Goal: Task Accomplishment & Management: Manage account settings

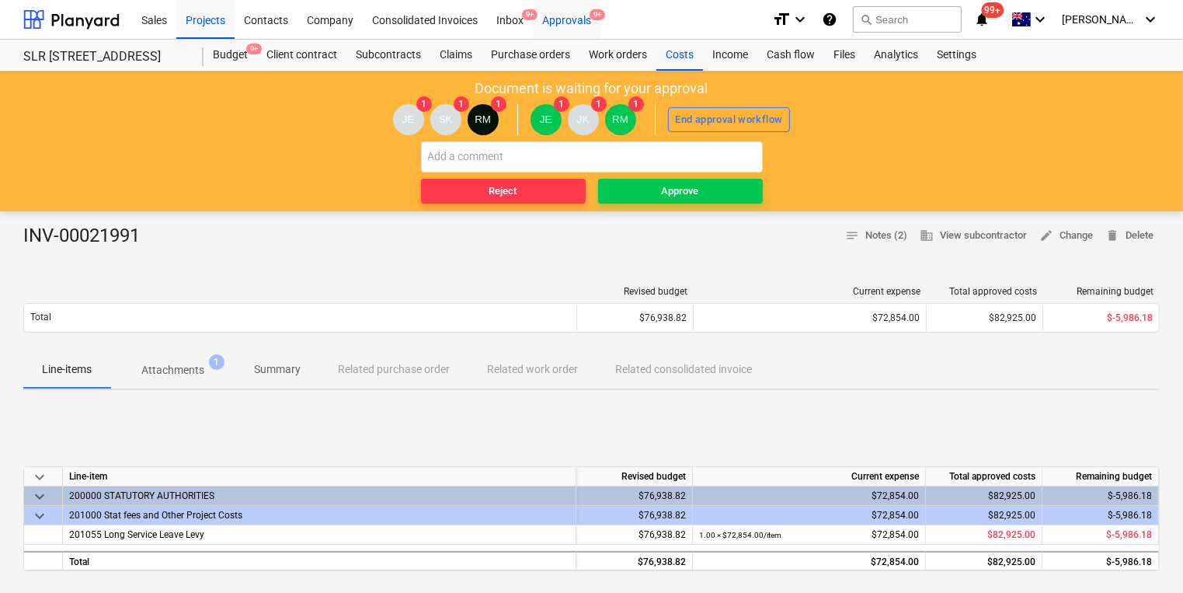
click at [559, 14] on div "Approvals 9+" at bounding box center [567, 19] width 68 height 40
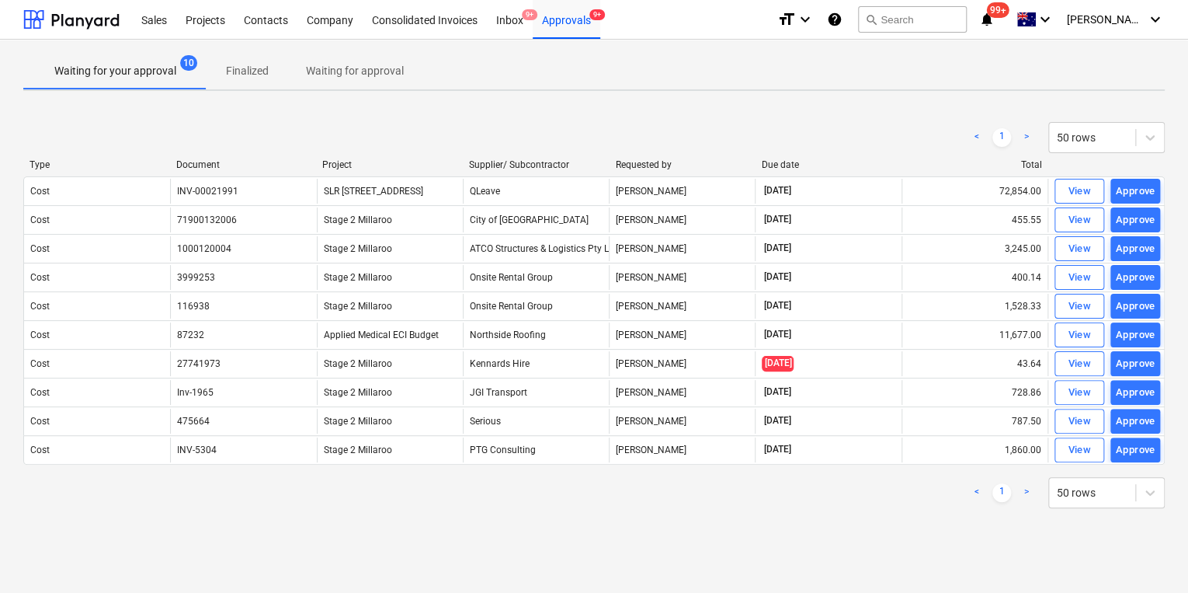
drag, startPoint x: 1119, startPoint y: 190, endPoint x: 865, endPoint y: 140, distance: 258.8
click at [904, 137] on div "< 1 > 50 rows Type Document Project Supplier/ Subcontractor Requested by Due da…" at bounding box center [594, 314] width 1142 height 423
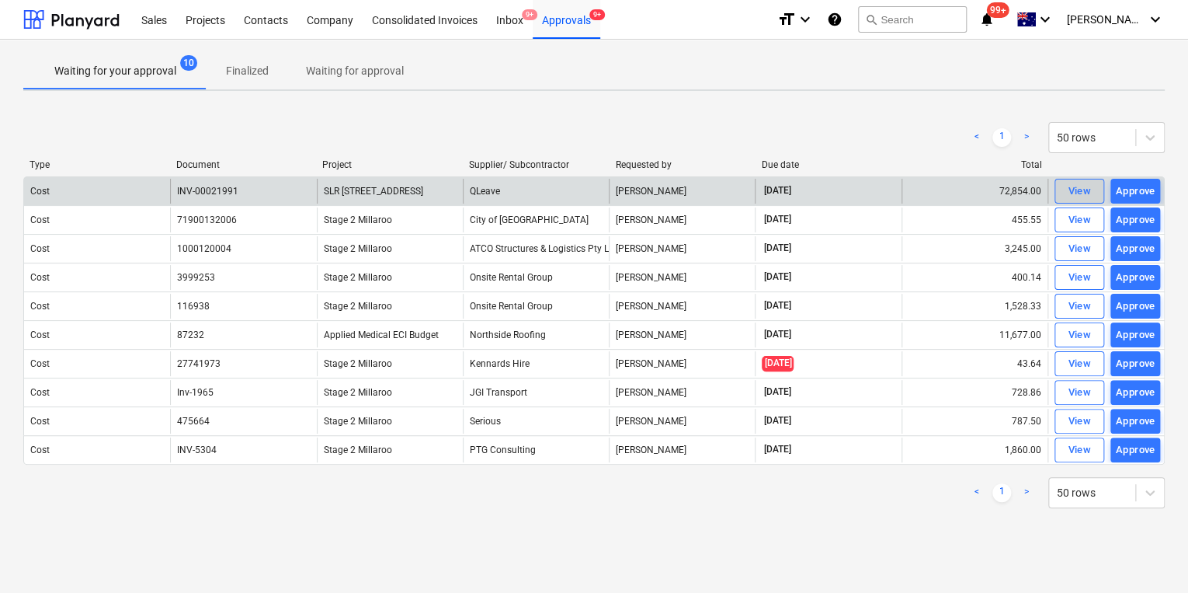
click at [1081, 184] on div "View" at bounding box center [1079, 192] width 23 height 18
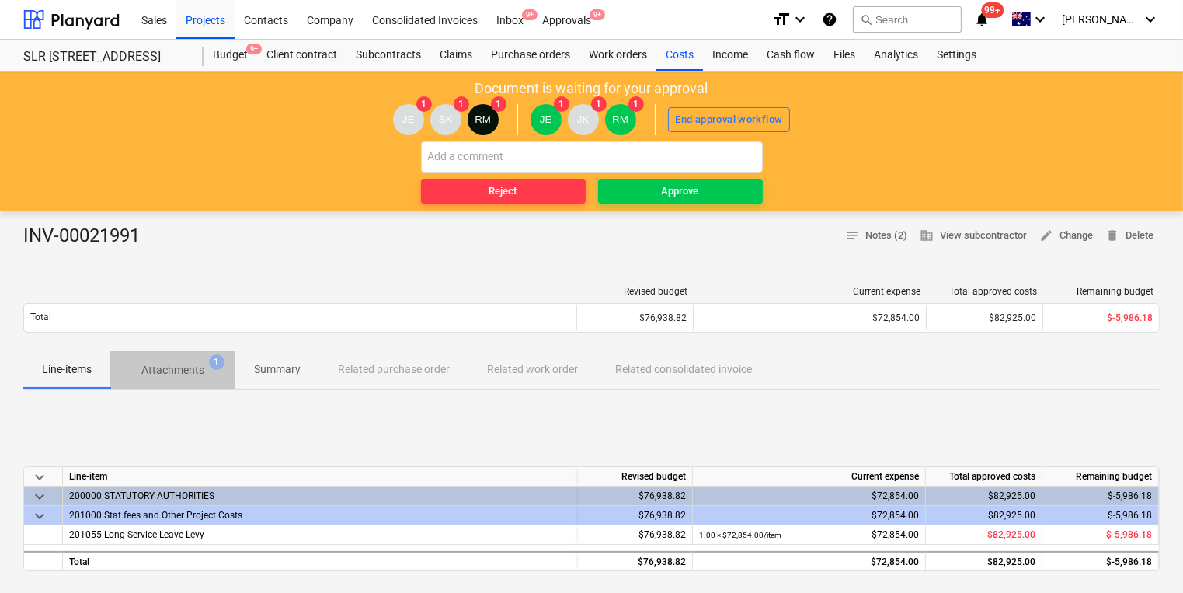
click at [162, 363] on p "Attachments" at bounding box center [172, 370] width 63 height 16
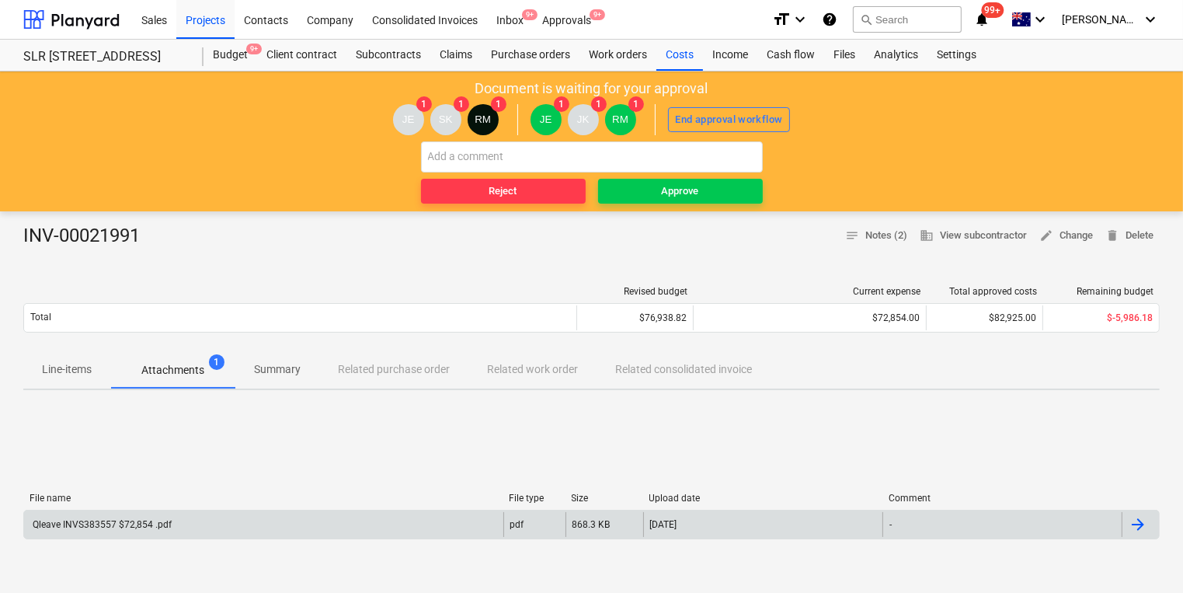
click at [111, 524] on div "Qleave INVS383557 $72,854 .pdf" at bounding box center [100, 524] width 141 height 11
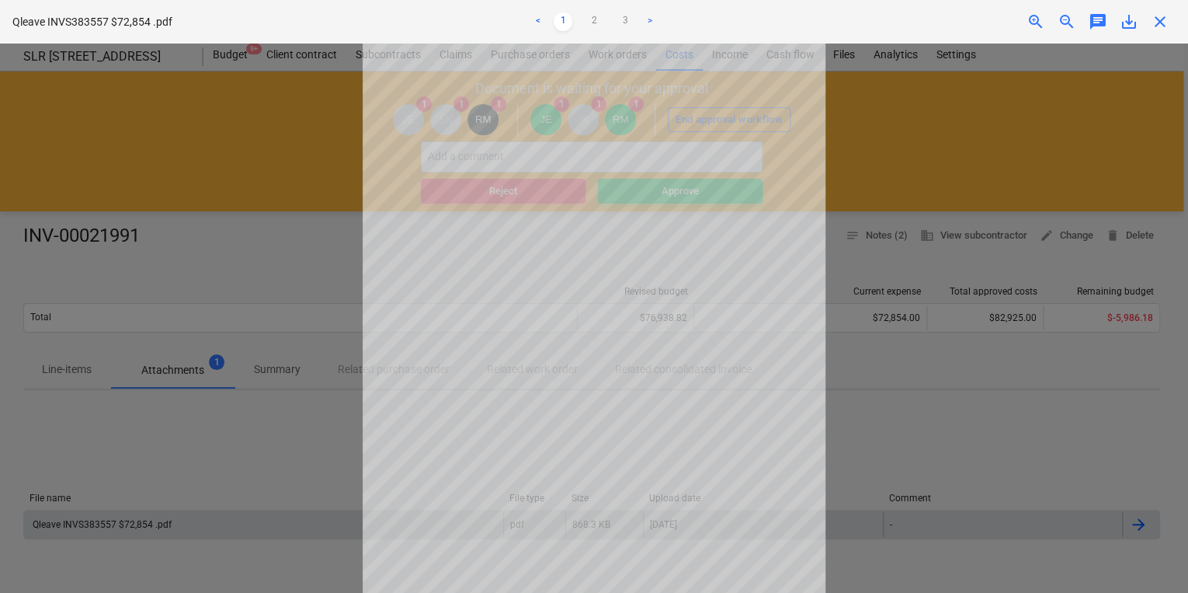
click at [1159, 32] on div "Qleave INVS383557 $72,854 .pdf < 1 2 3 > zoom_in zoom_out chat 0 save_alt close" at bounding box center [594, 22] width 1188 height 44
click at [1156, 32] on div "Qleave INVS383557 $72,854 .pdf < 1 2 3 > zoom_in zoom_out chat 0 save_alt close" at bounding box center [594, 22] width 1188 height 44
click at [1155, 21] on span "close" at bounding box center [1160, 21] width 19 height 19
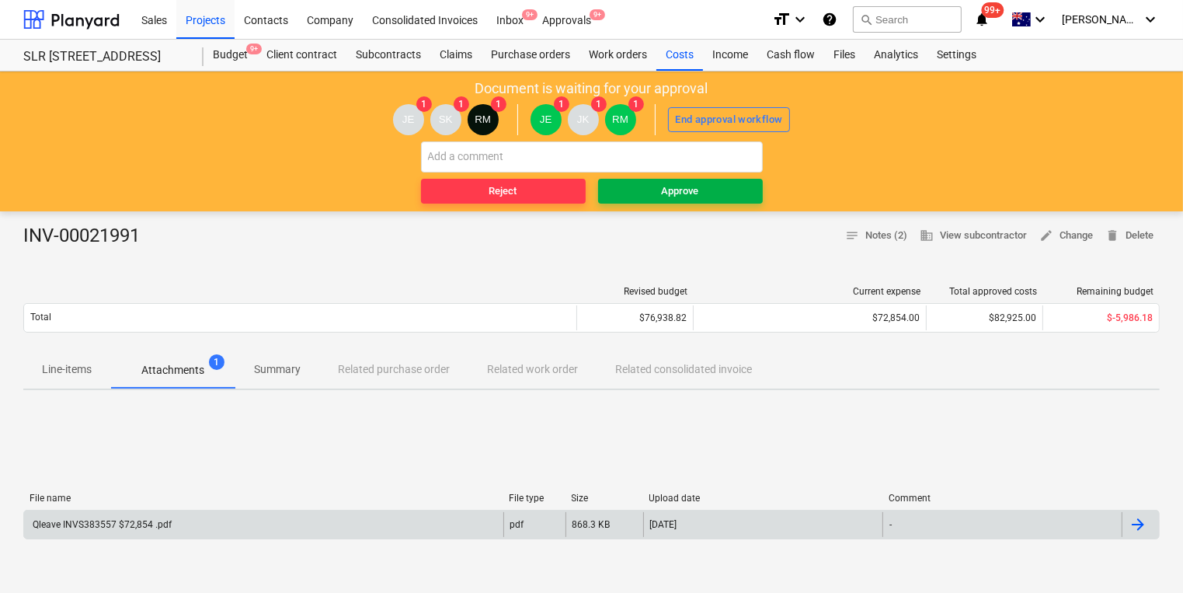
click at [657, 196] on span "Approve" at bounding box center [680, 192] width 152 height 18
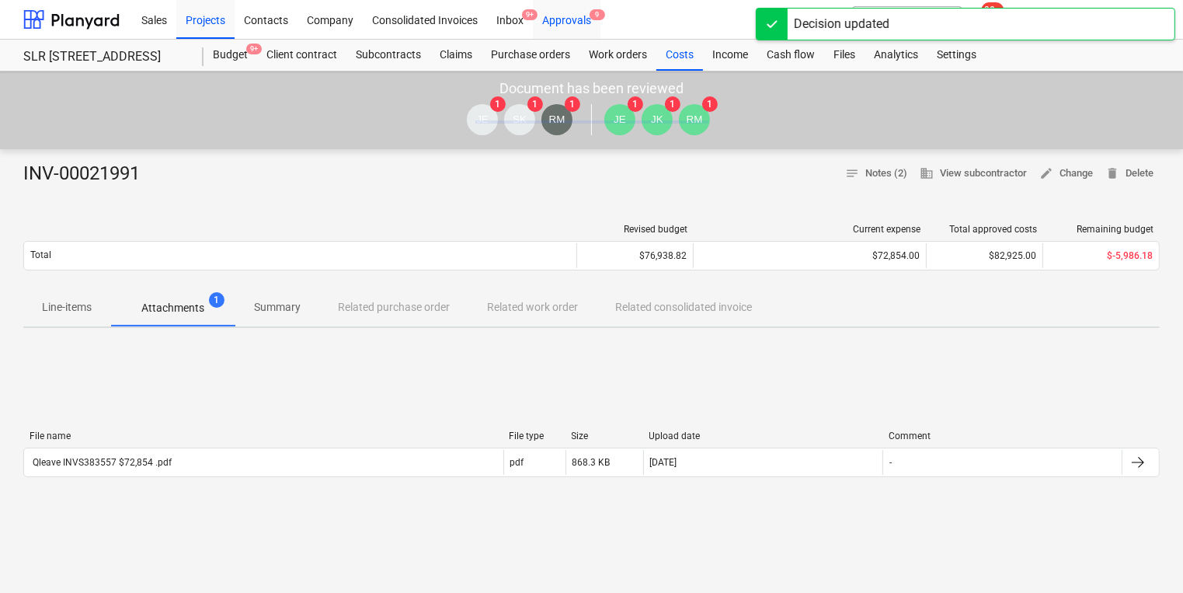
click at [579, 22] on div "Approvals 9" at bounding box center [567, 19] width 68 height 40
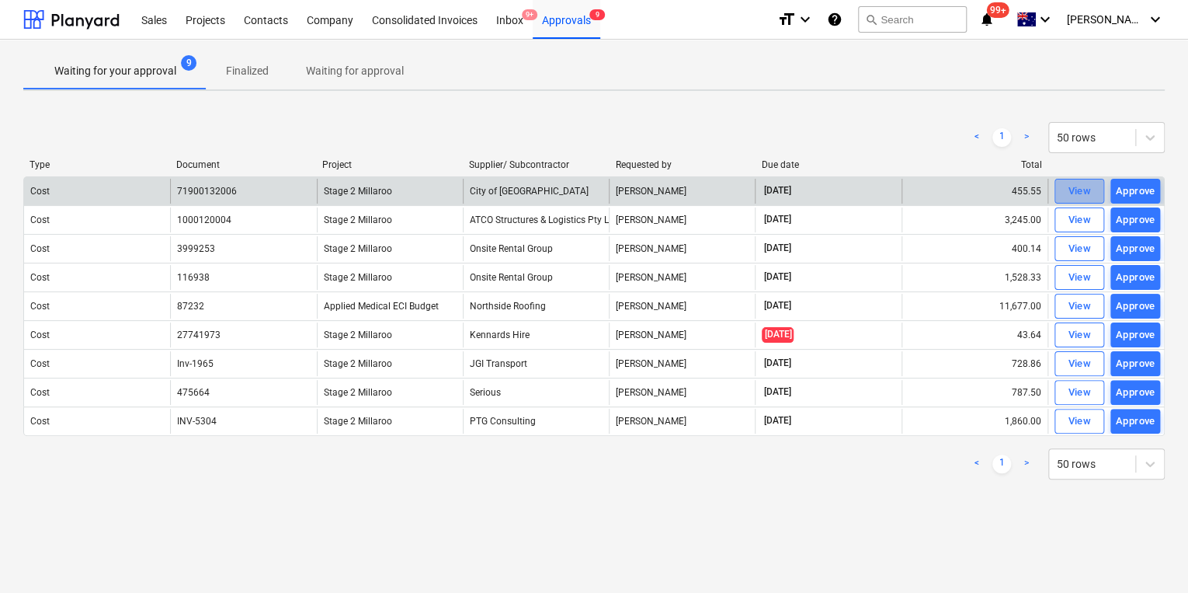
click at [1077, 189] on div "View" at bounding box center [1079, 192] width 23 height 18
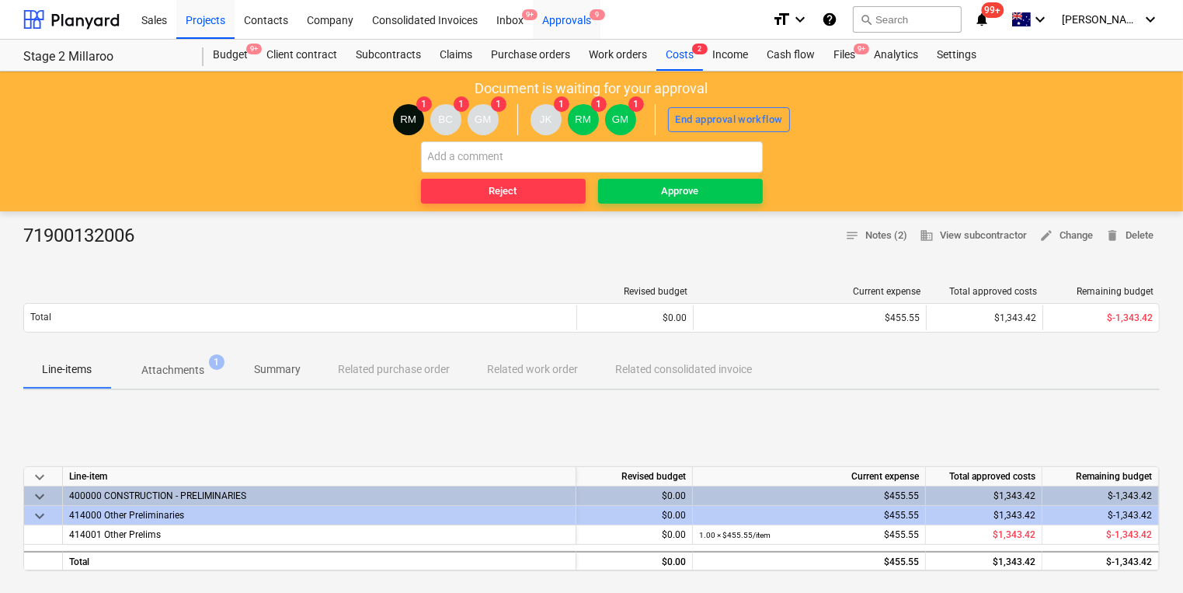
click at [585, 25] on div "Approvals 9" at bounding box center [567, 19] width 68 height 40
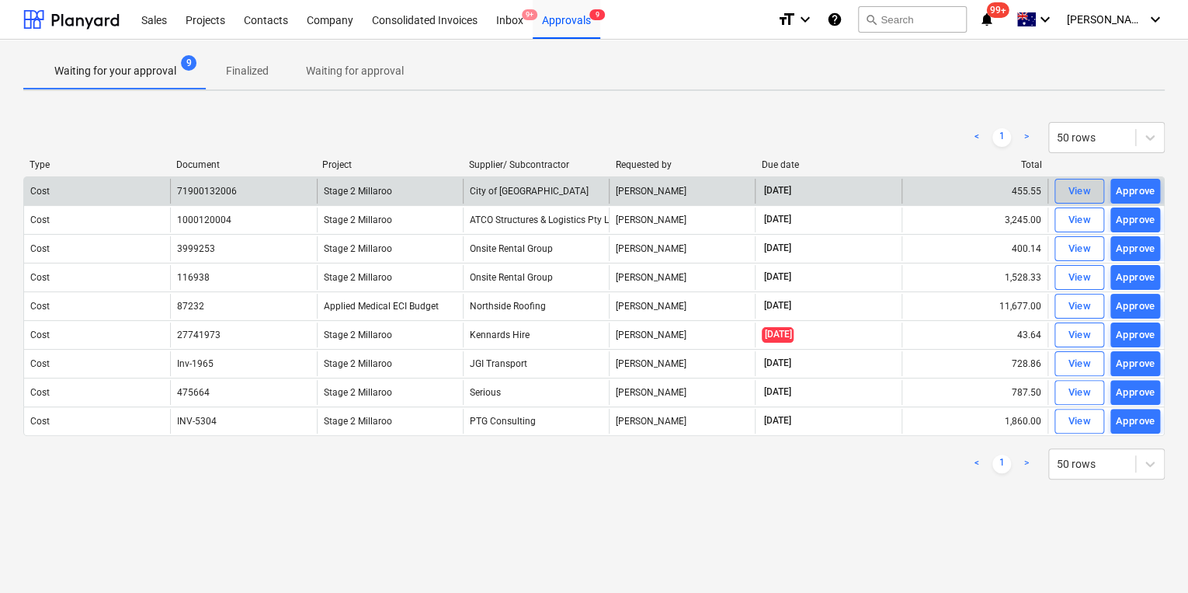
click at [1095, 190] on span "View" at bounding box center [1080, 192] width 34 height 18
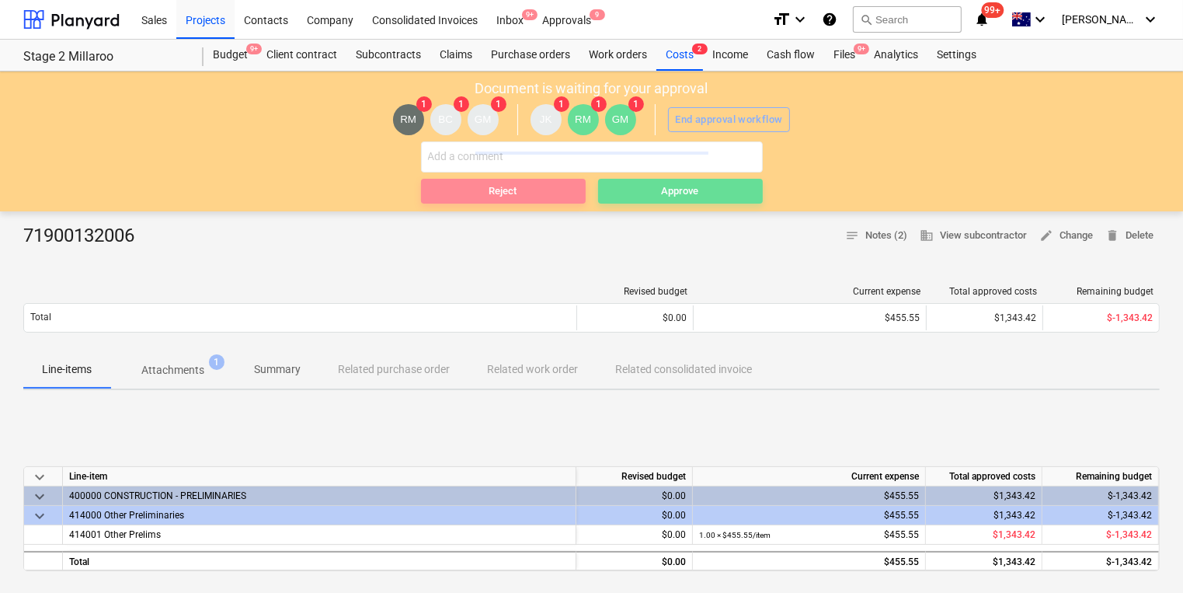
click at [168, 369] on p "Attachments" at bounding box center [172, 370] width 63 height 16
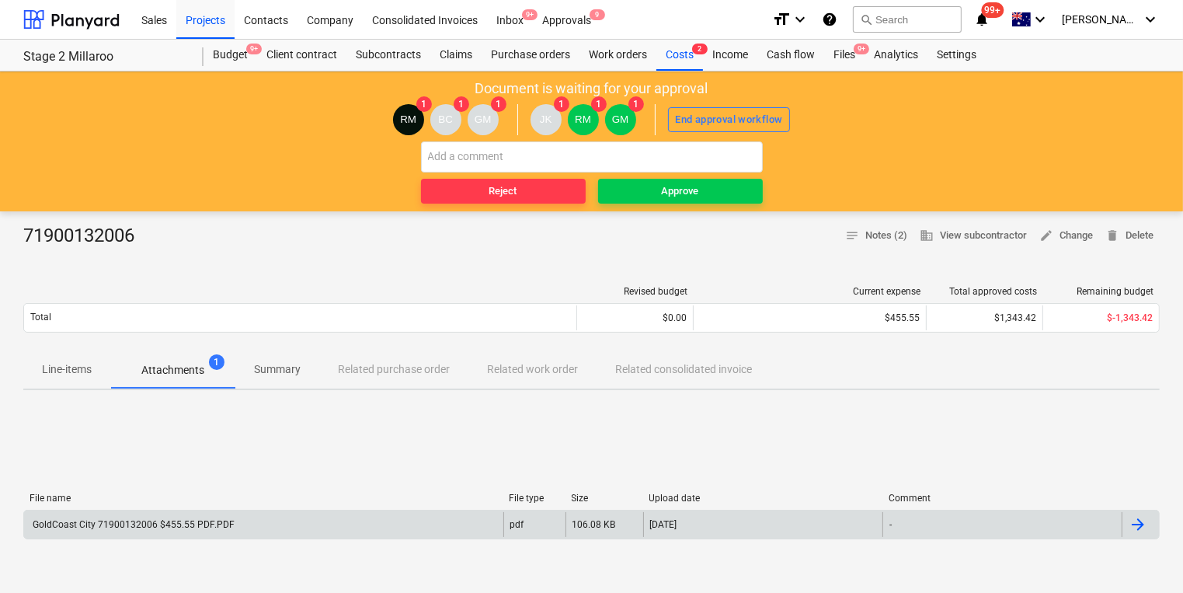
click at [124, 519] on div "GoldCoast City 71900132006 $455.55 PDF.PDF" at bounding box center [132, 524] width 204 height 11
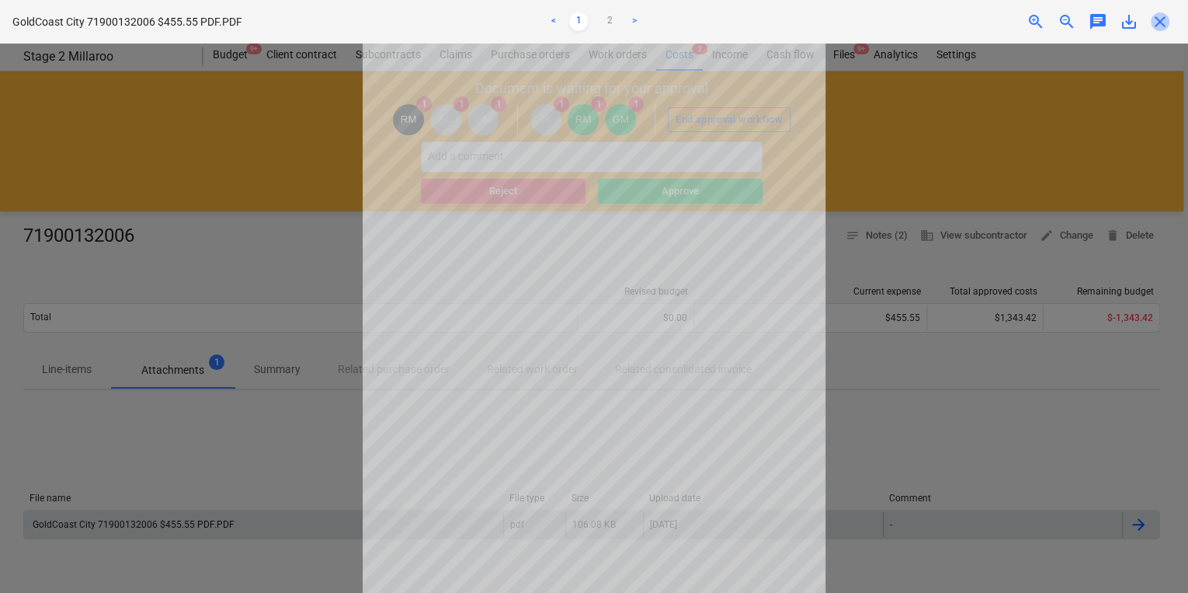
click at [1168, 23] on span "close" at bounding box center [1160, 21] width 19 height 19
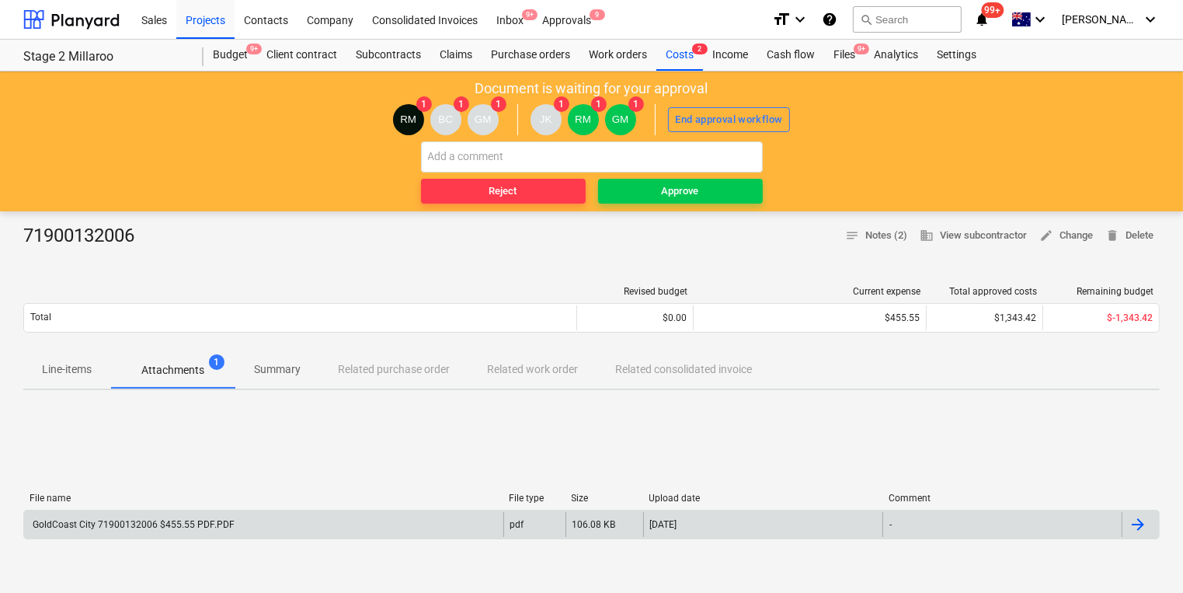
click at [169, 373] on p "Attachments" at bounding box center [172, 370] width 63 height 16
click at [121, 524] on div "GoldCoast City 71900132006 $455.55 PDF.PDF" at bounding box center [132, 524] width 204 height 11
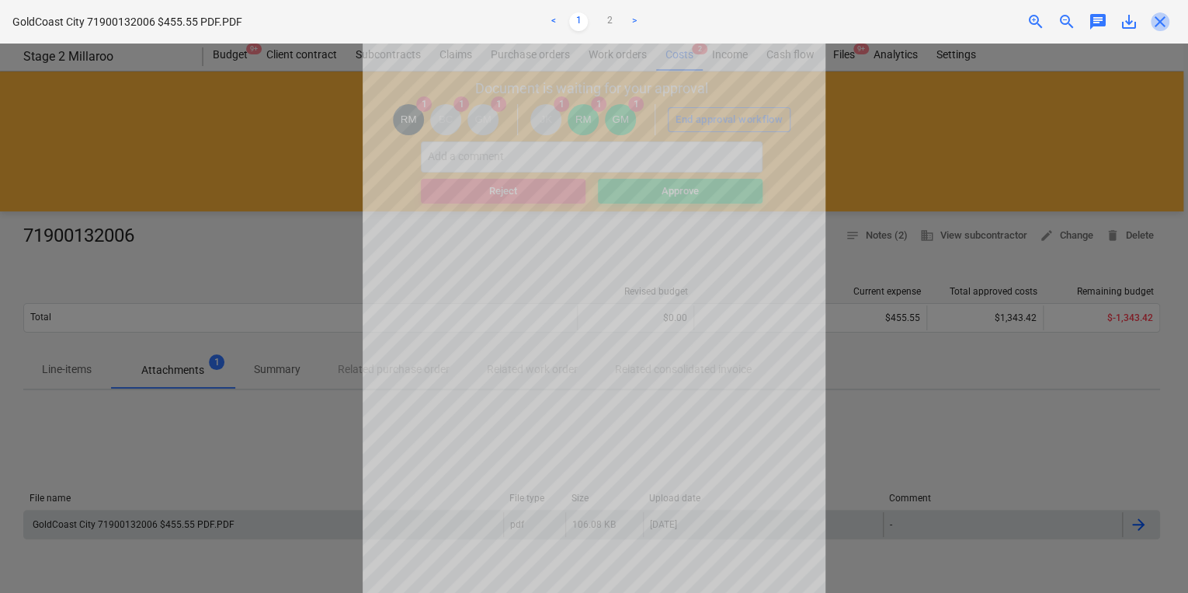
click at [1164, 18] on span "close" at bounding box center [1160, 21] width 19 height 19
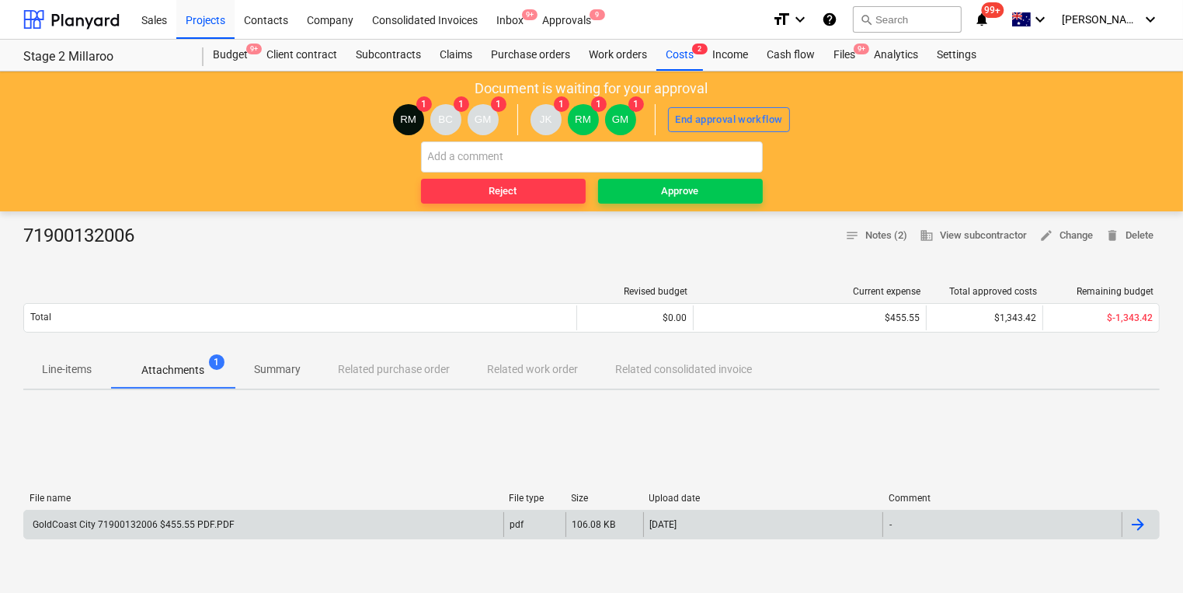
click at [187, 364] on p "Attachments" at bounding box center [172, 370] width 63 height 16
click at [690, 196] on div "Approve" at bounding box center [680, 192] width 37 height 18
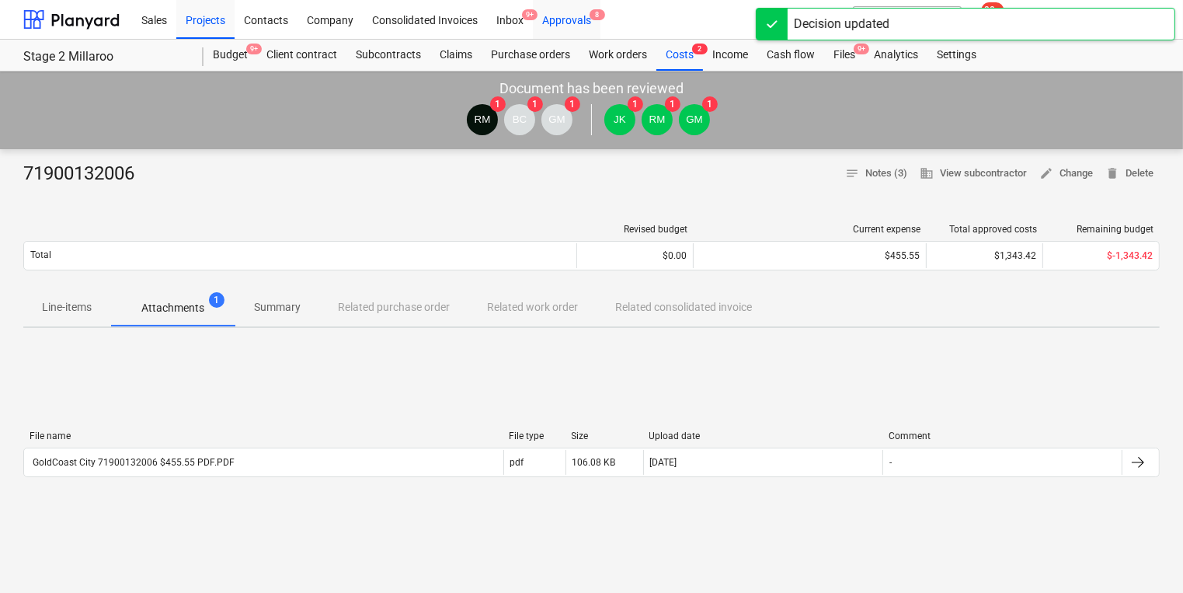
click at [566, 13] on div "Approvals 8" at bounding box center [567, 19] width 68 height 40
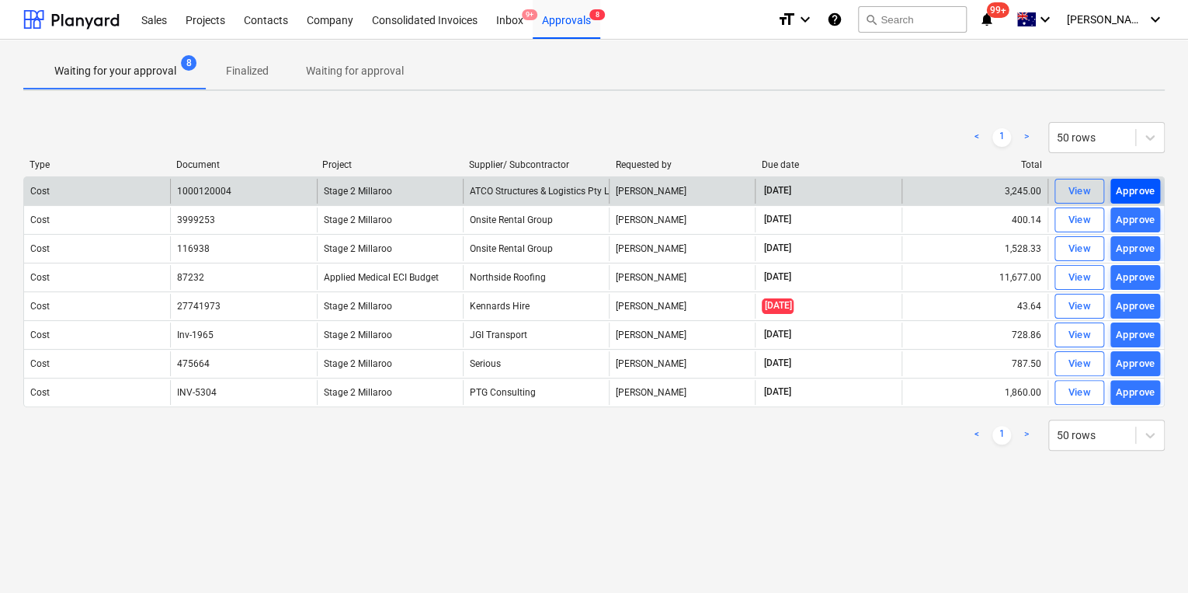
click at [1139, 192] on div "Approve" at bounding box center [1136, 192] width 40 height 18
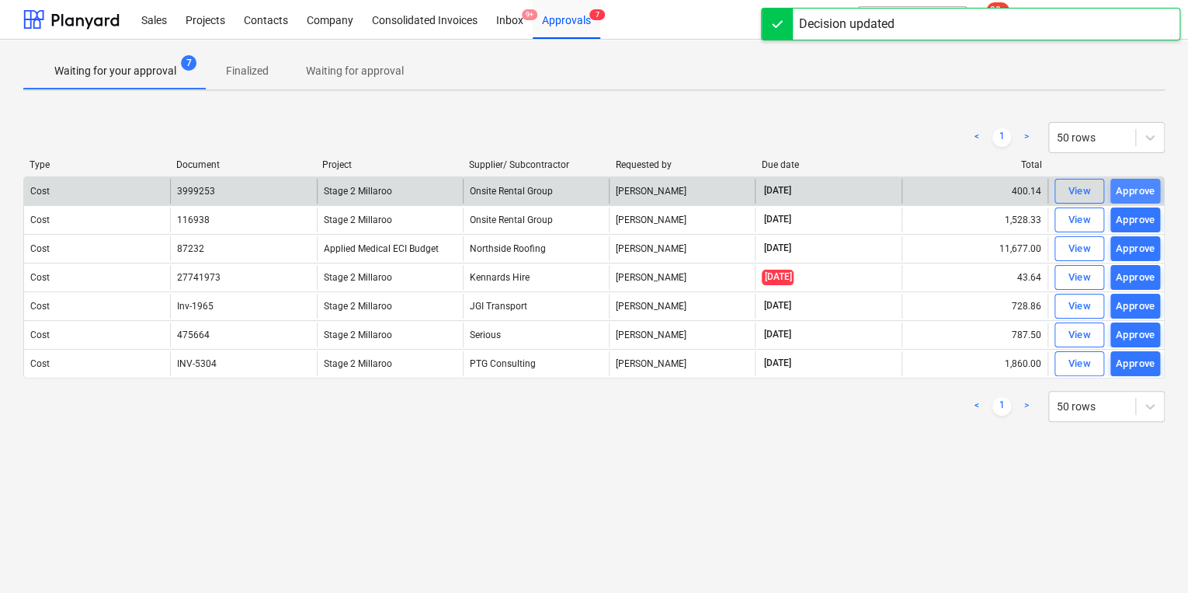
click at [1126, 190] on div "Approve" at bounding box center [1136, 192] width 40 height 18
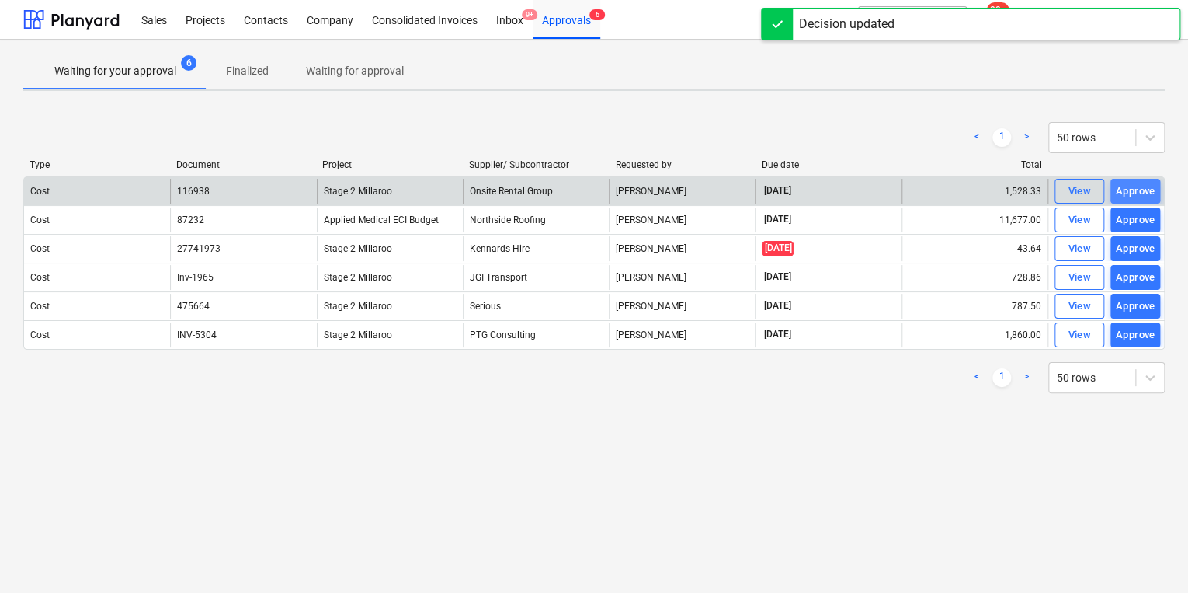
click at [1139, 188] on div "Approve" at bounding box center [1136, 192] width 40 height 18
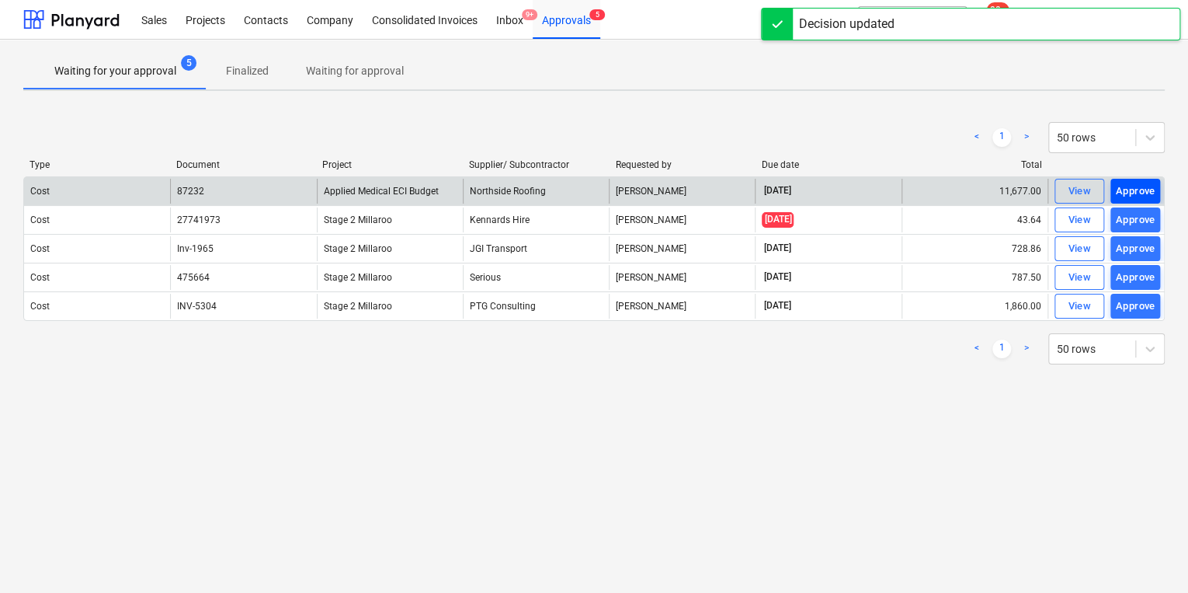
click at [1138, 189] on div "Approve" at bounding box center [1136, 192] width 40 height 18
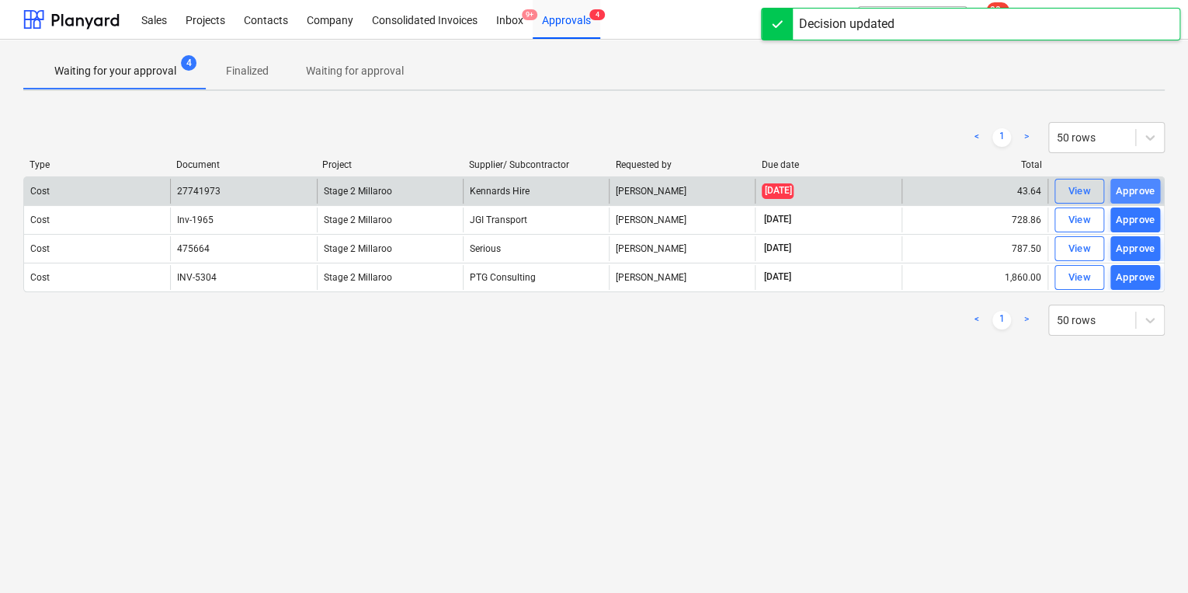
click at [1135, 192] on div "Approve" at bounding box center [1136, 192] width 40 height 18
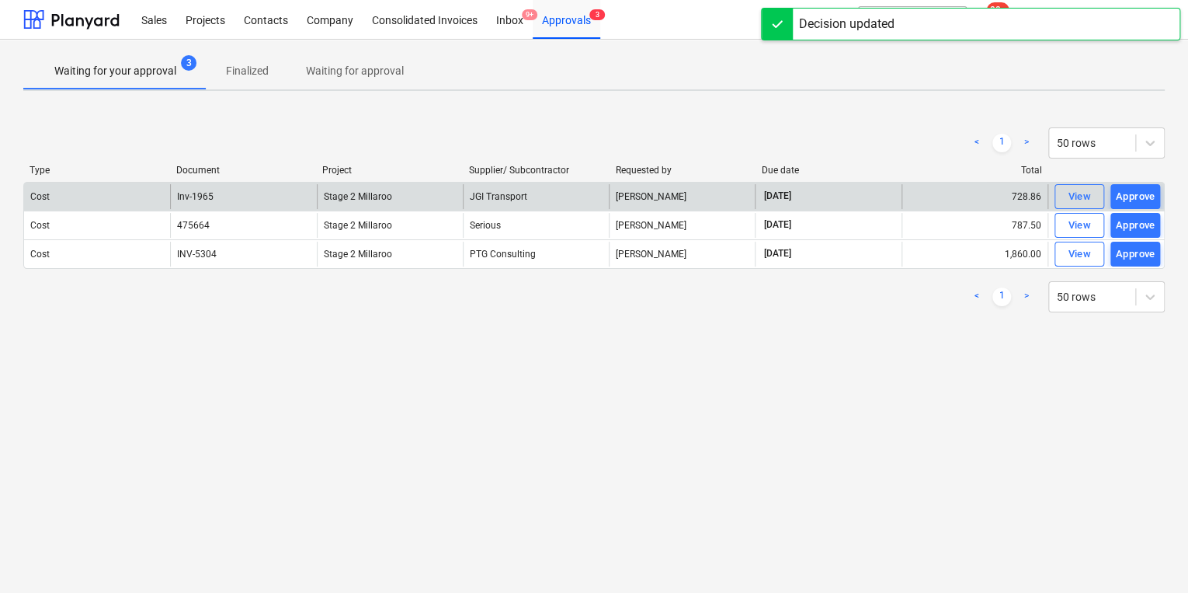
click at [1135, 192] on div "Approve" at bounding box center [1136, 197] width 40 height 18
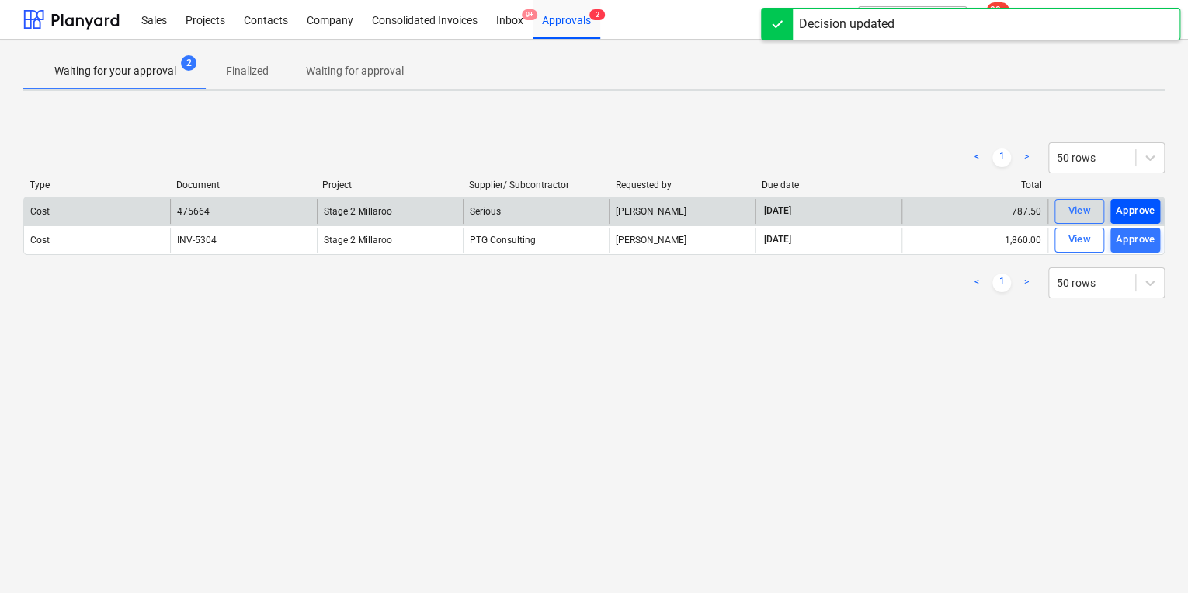
click at [1116, 208] on div "Approve" at bounding box center [1136, 211] width 40 height 18
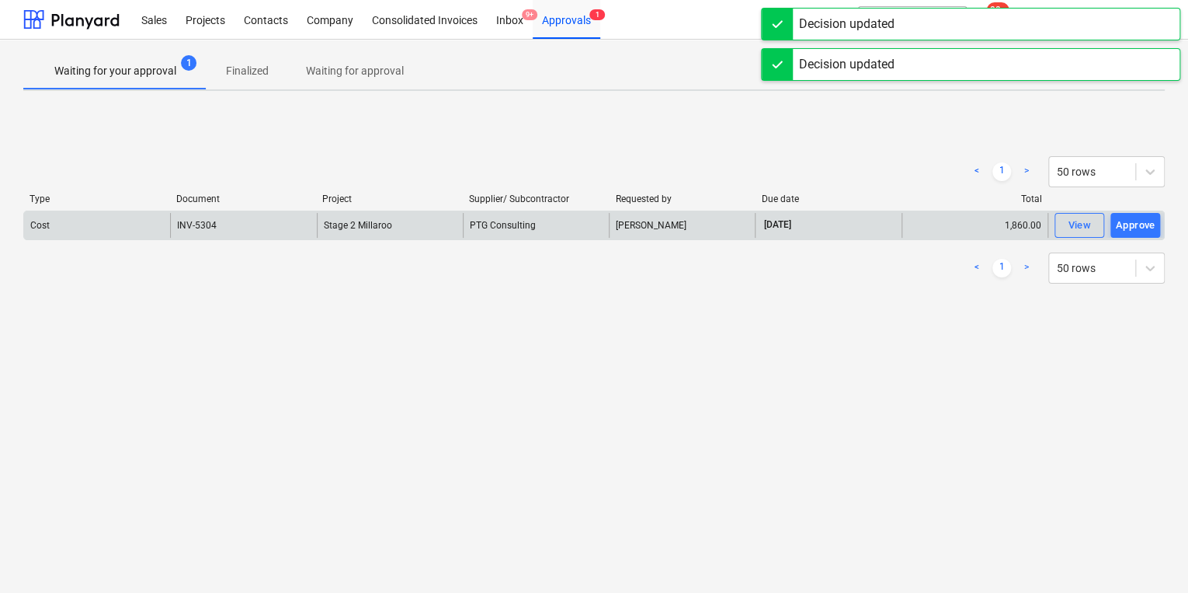
click at [1143, 224] on div "Approve" at bounding box center [1136, 226] width 40 height 18
